Goal: Transaction & Acquisition: Purchase product/service

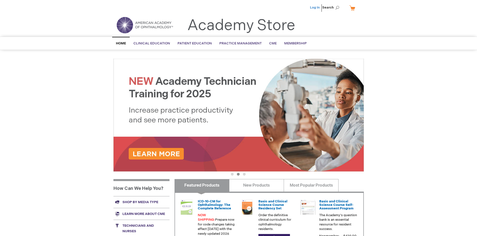
click at [315, 8] on link "Log In" at bounding box center [315, 8] width 10 height 4
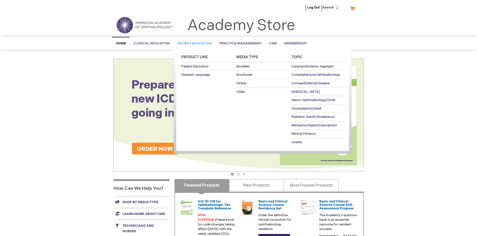
click at [193, 43] on span "Patient Education" at bounding box center [195, 43] width 34 height 4
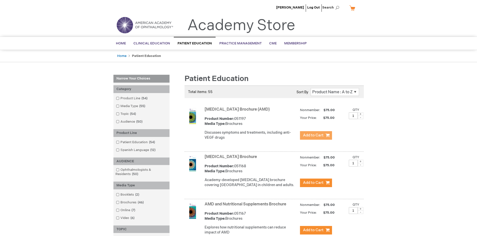
click at [316, 135] on span "Add to Cart" at bounding box center [313, 135] width 21 height 5
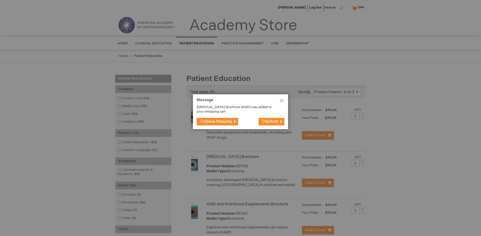
click at [216, 121] on span "Continue Shopping" at bounding box center [216, 121] width 32 height 4
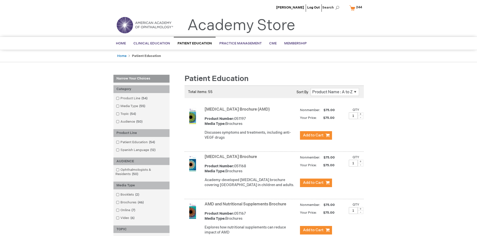
click at [247, 206] on link "AMD and Nutritional Supplements Brochure" at bounding box center [246, 204] width 82 height 5
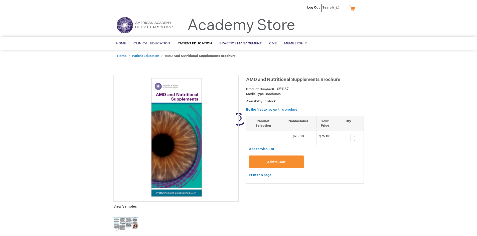
type input "1"
click at [276, 162] on span "Add to Cart" at bounding box center [276, 162] width 18 height 4
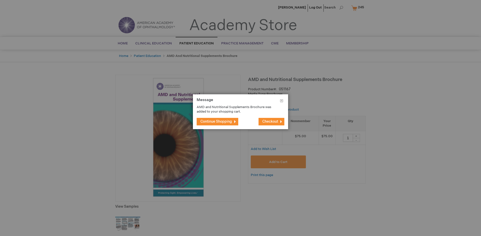
click at [216, 121] on span "Continue Shopping" at bounding box center [216, 121] width 32 height 4
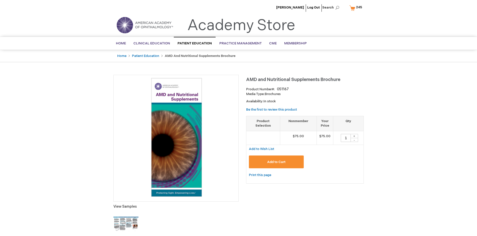
click at [357, 8] on span "245" at bounding box center [359, 7] width 6 height 4
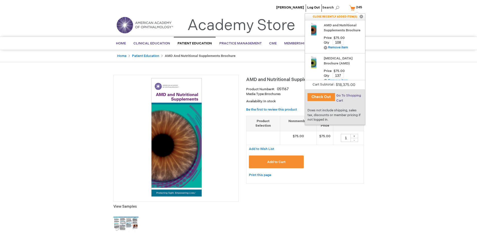
click at [348, 95] on span "Go To Shopping Cart" at bounding box center [348, 97] width 25 height 9
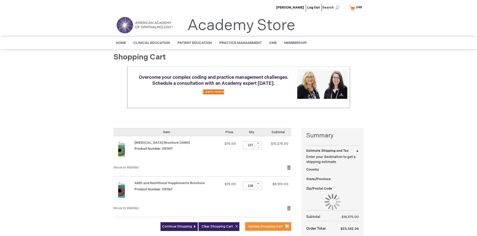
select select "US"
select select "41"
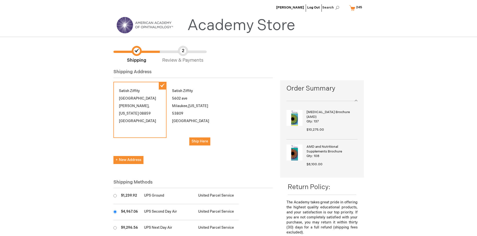
click at [115, 211] on input "radio" at bounding box center [114, 211] width 3 height 3
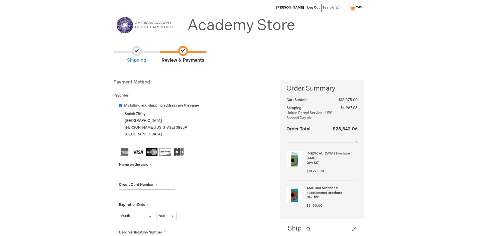
click at [147, 173] on input "Name on the card" at bounding box center [147, 173] width 56 height 8
